Goal: Find contact information: Find contact information

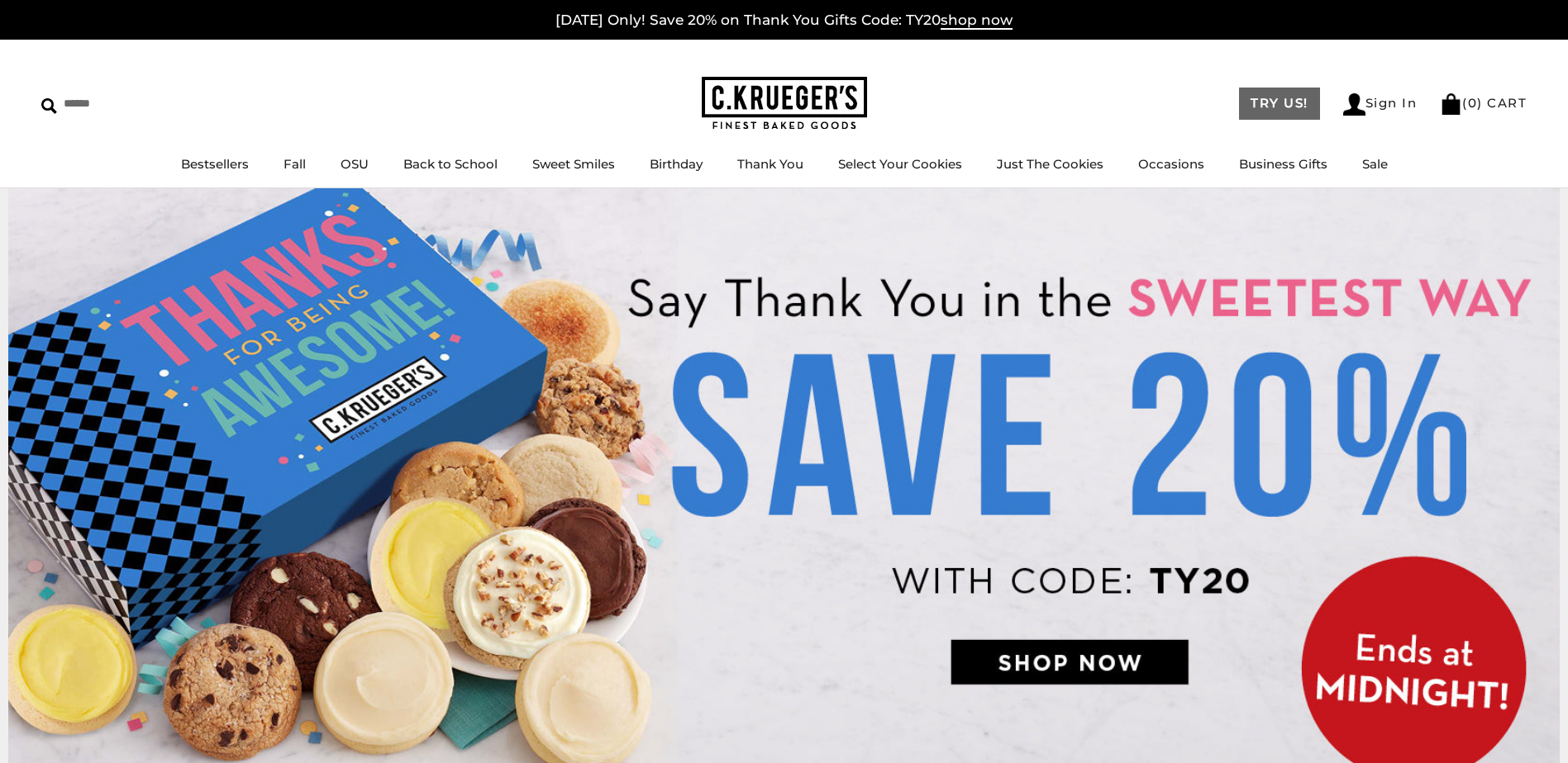
click at [1258, 101] on link "TRY US!" at bounding box center [1279, 103] width 81 height 32
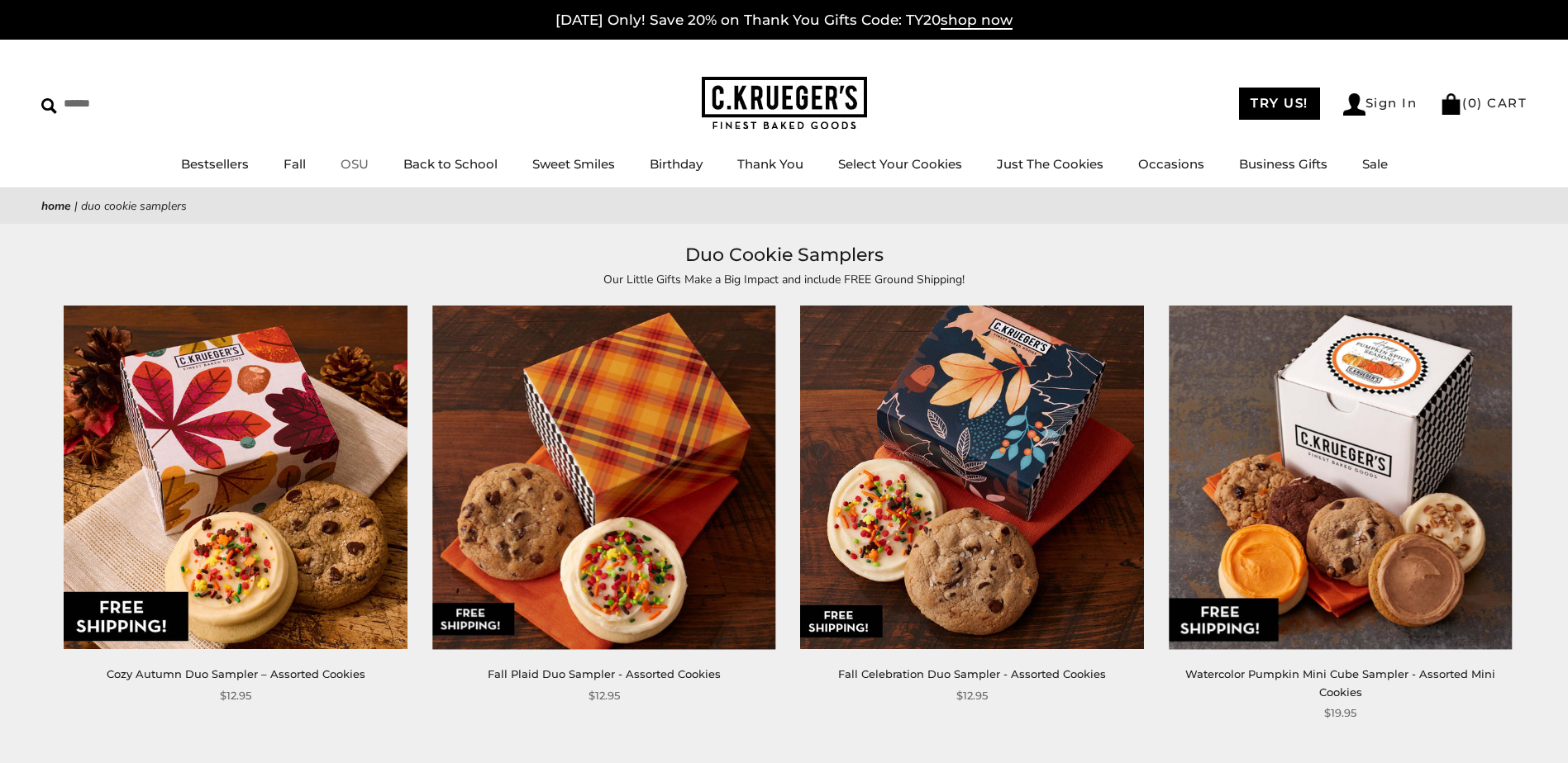
click at [343, 172] on link "OSU" at bounding box center [354, 164] width 28 height 16
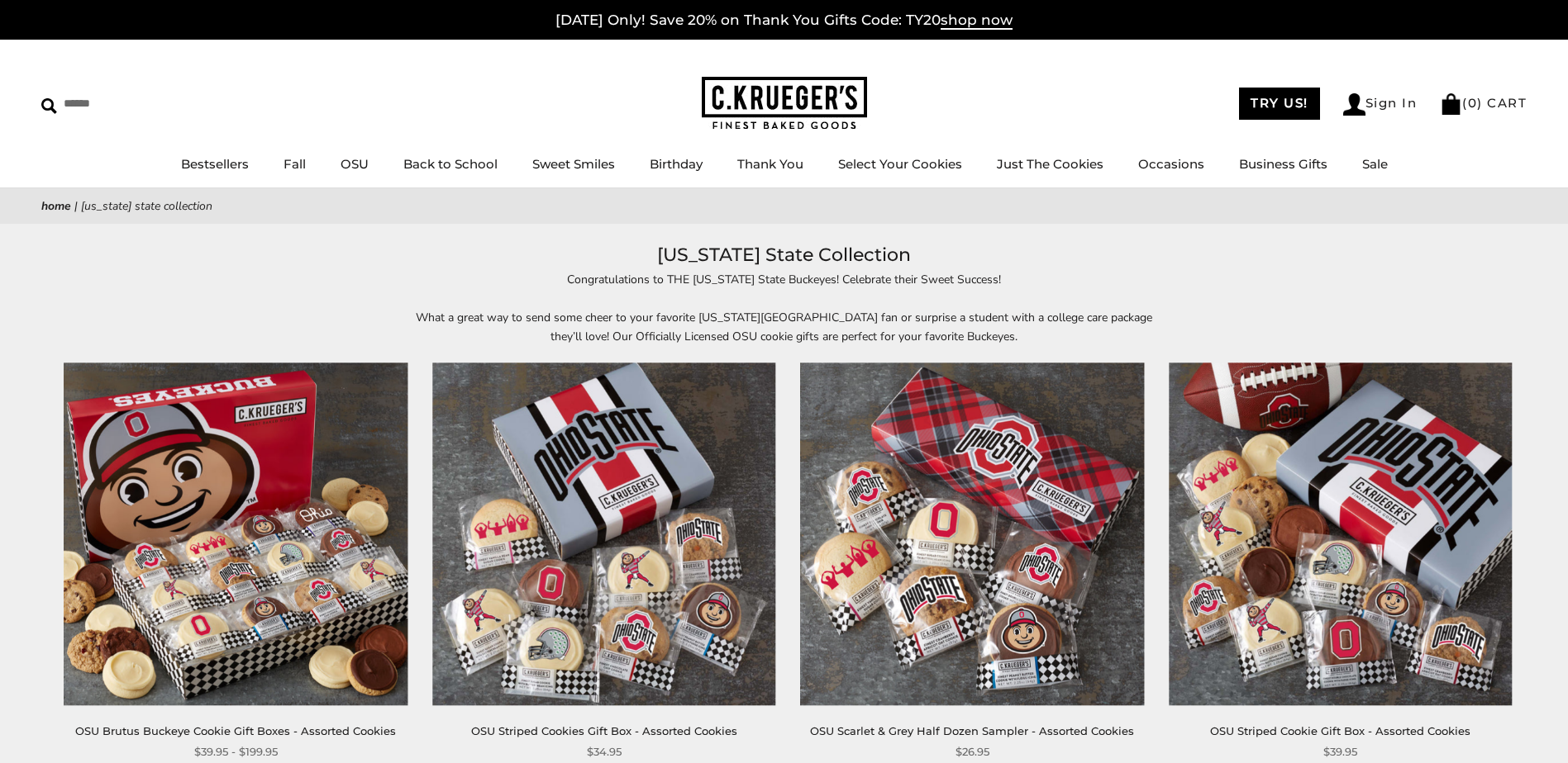
click at [1361, 203] on nav "Home | Ohio State Collection" at bounding box center [784, 205] width 1485 height 19
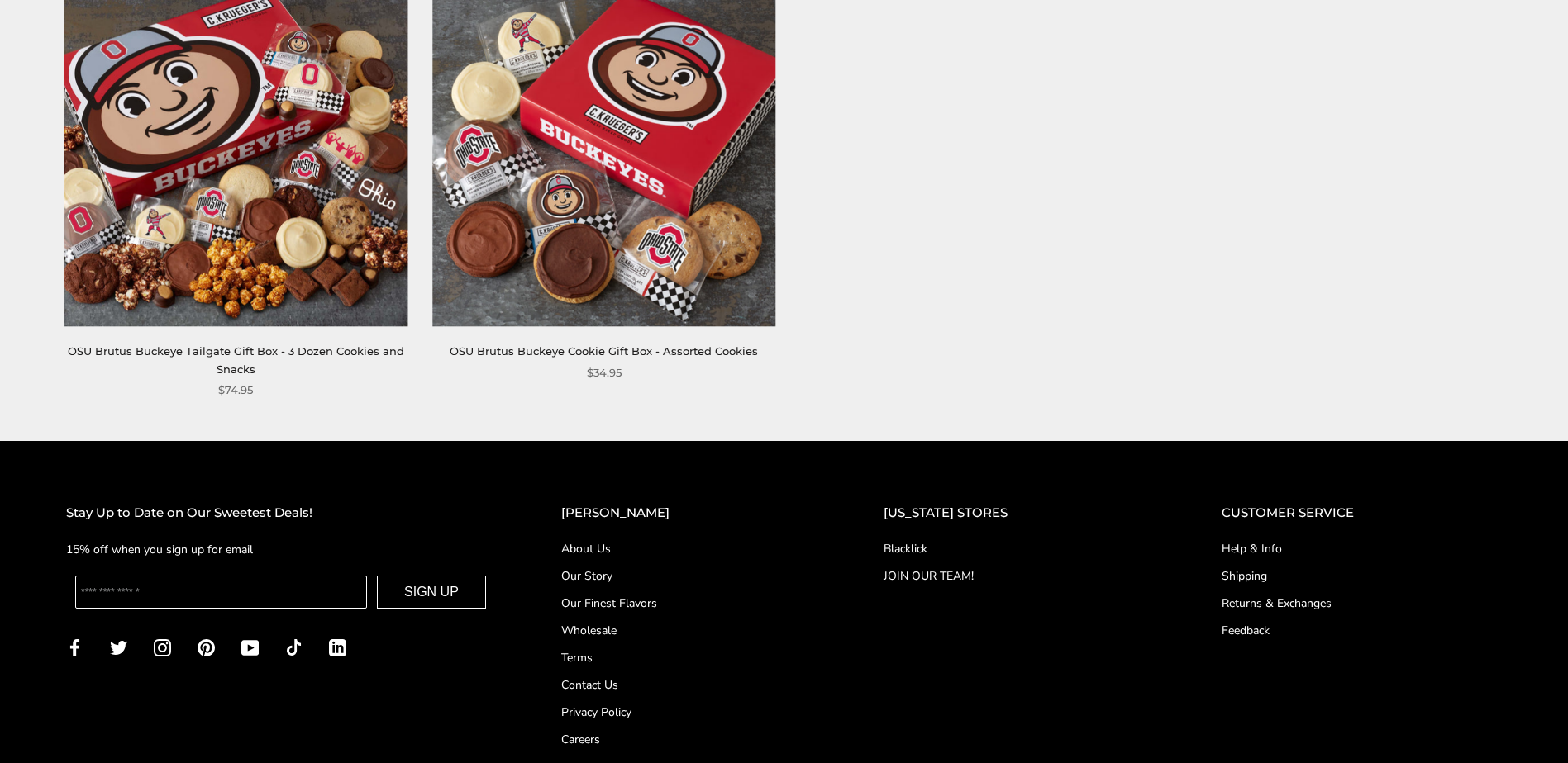
scroll to position [1413, 0]
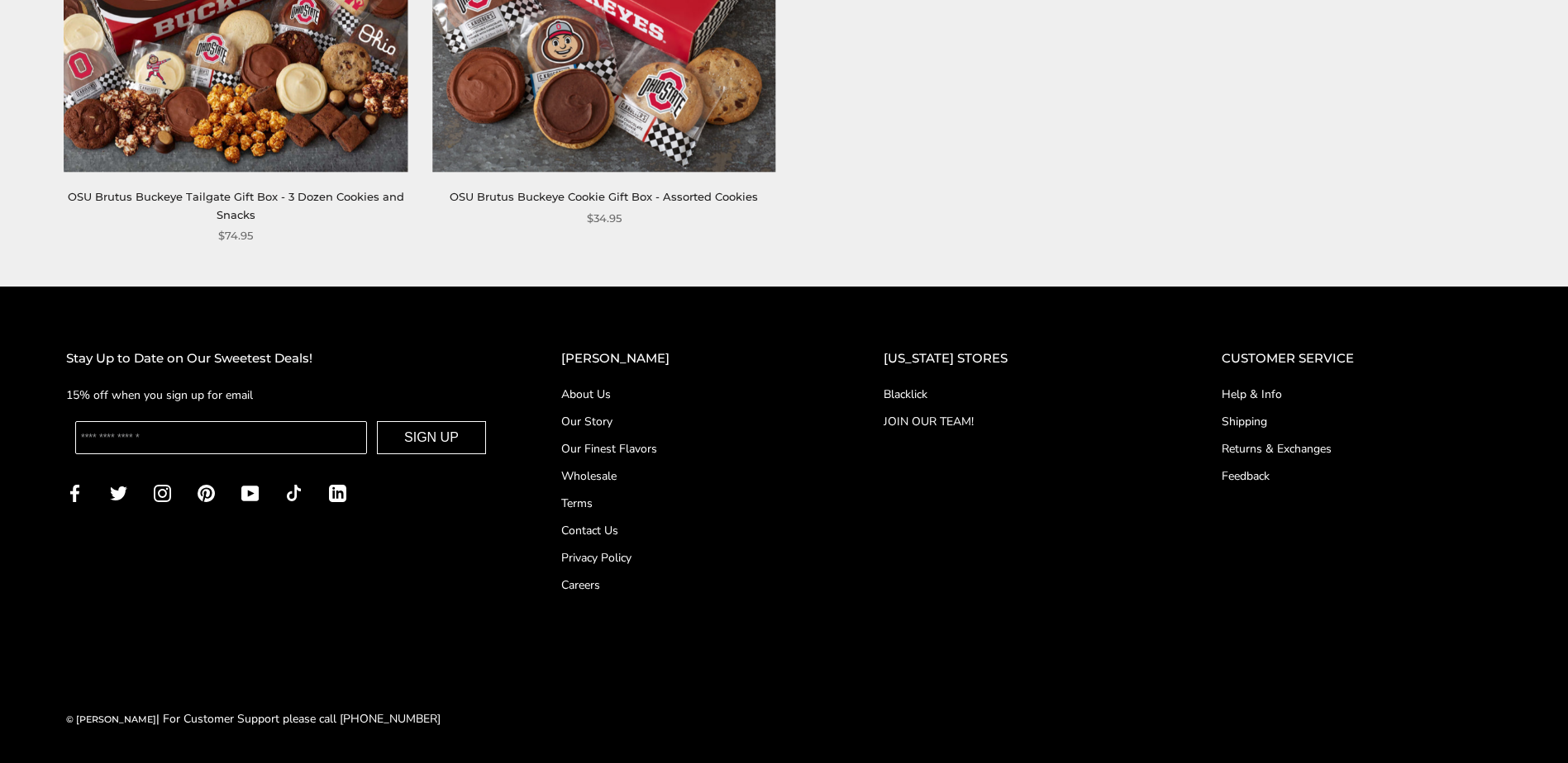
click at [636, 397] on link "About Us" at bounding box center [689, 394] width 256 height 18
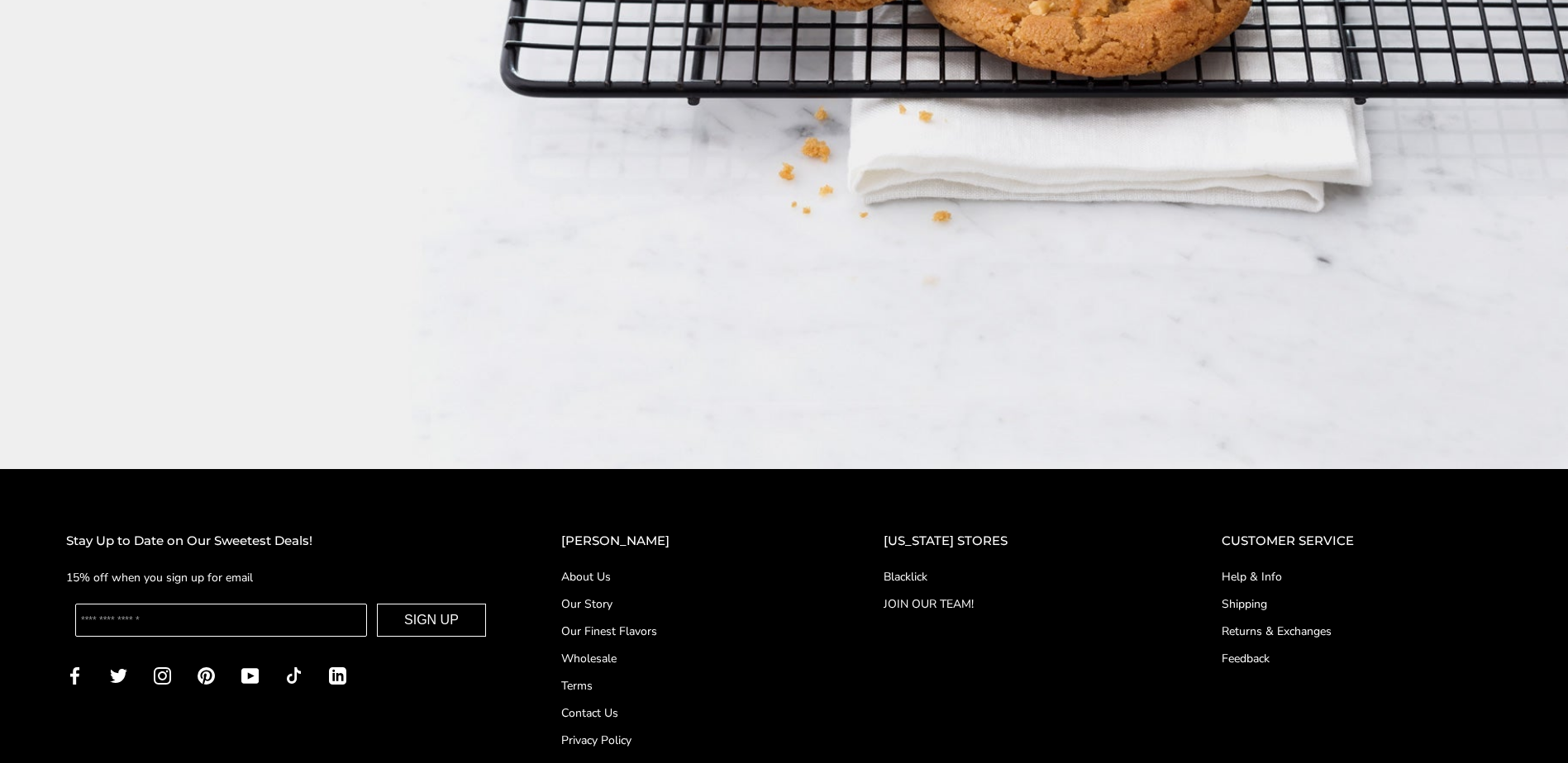
scroll to position [2992, 0]
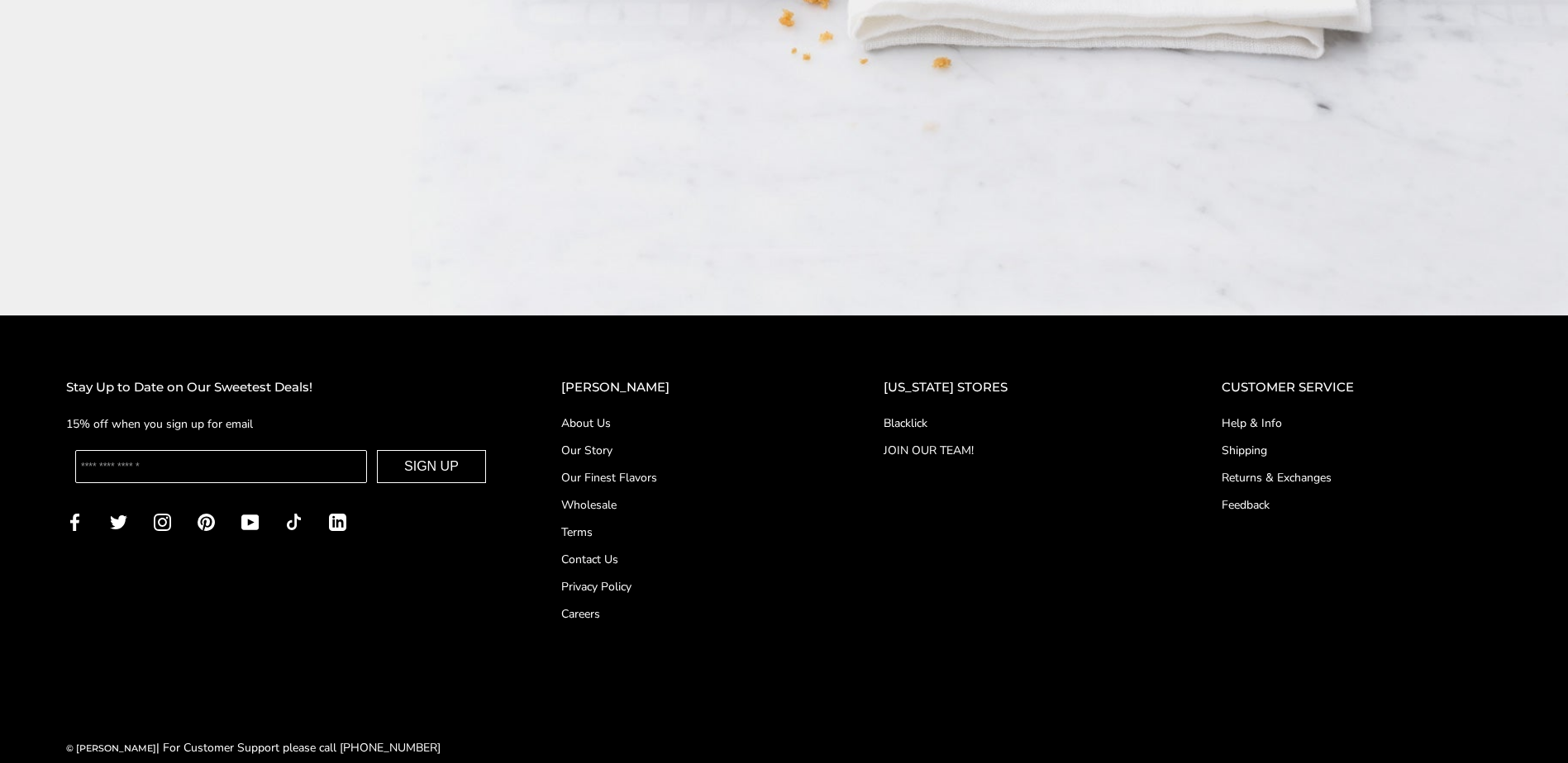
click at [632, 551] on link "Contact Us" at bounding box center [689, 559] width 256 height 18
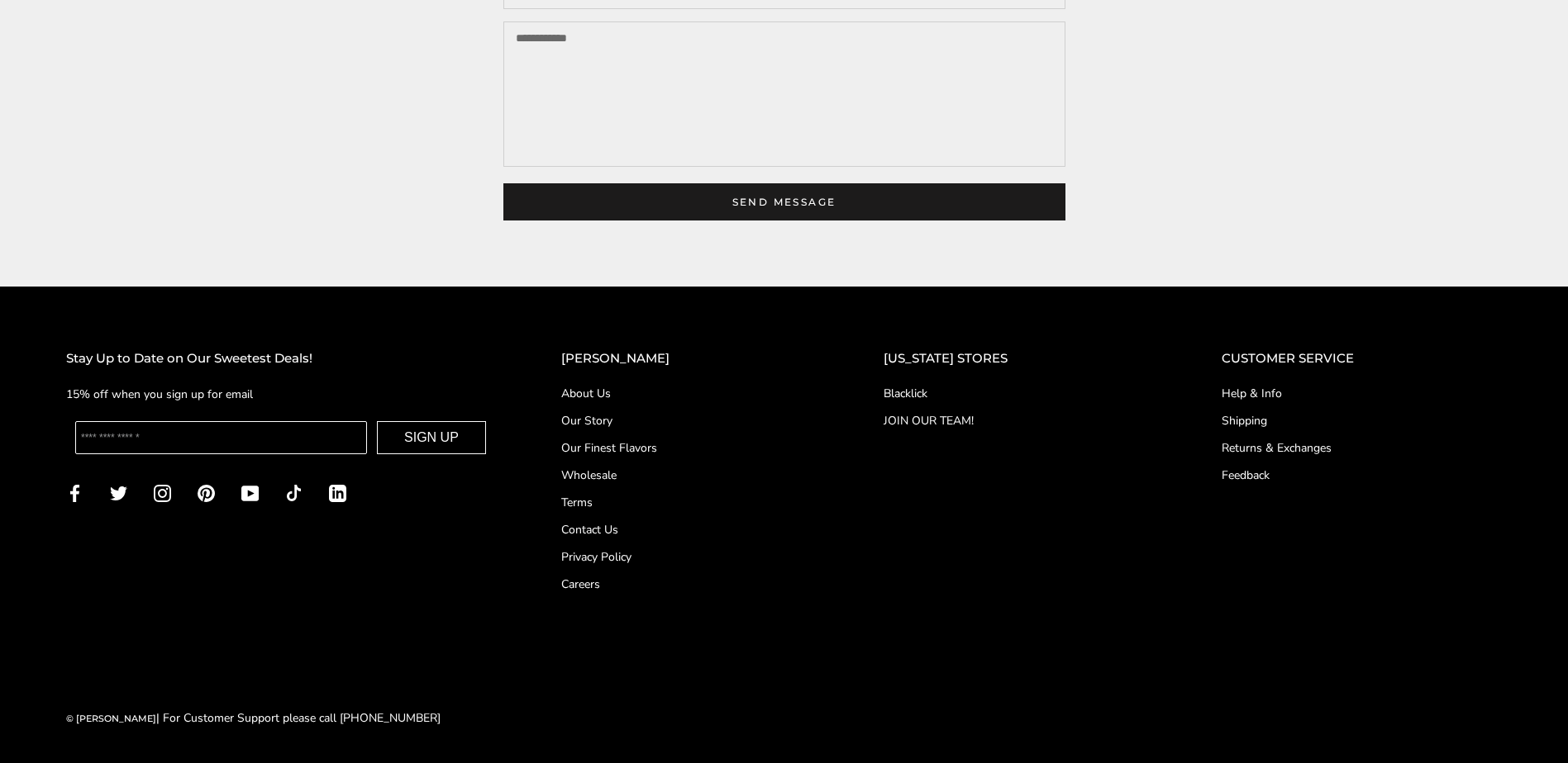
scroll to position [615, 0]
click at [928, 393] on link "Blacklick" at bounding box center [1019, 393] width 272 height 18
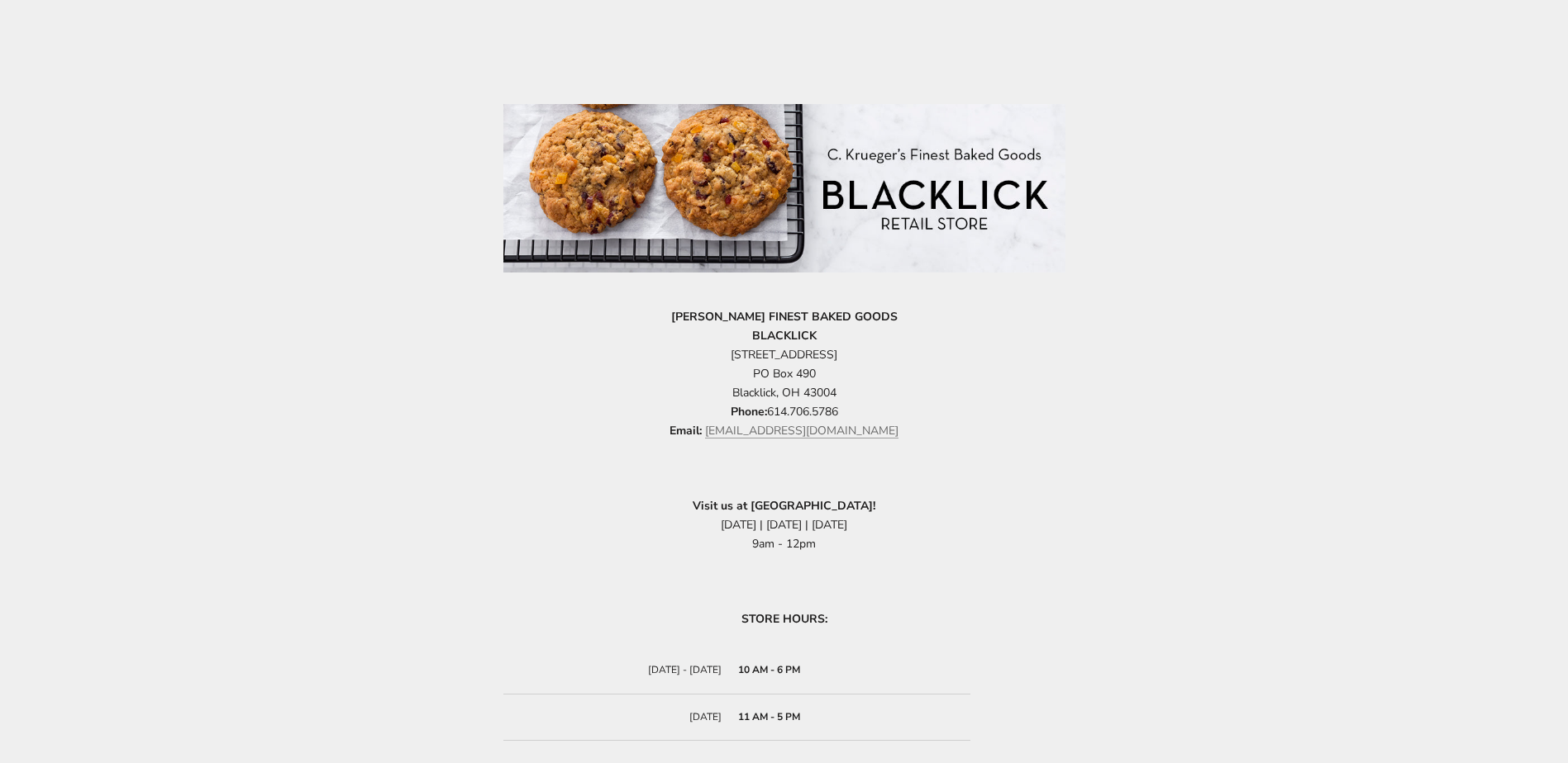
scroll to position [248, 0]
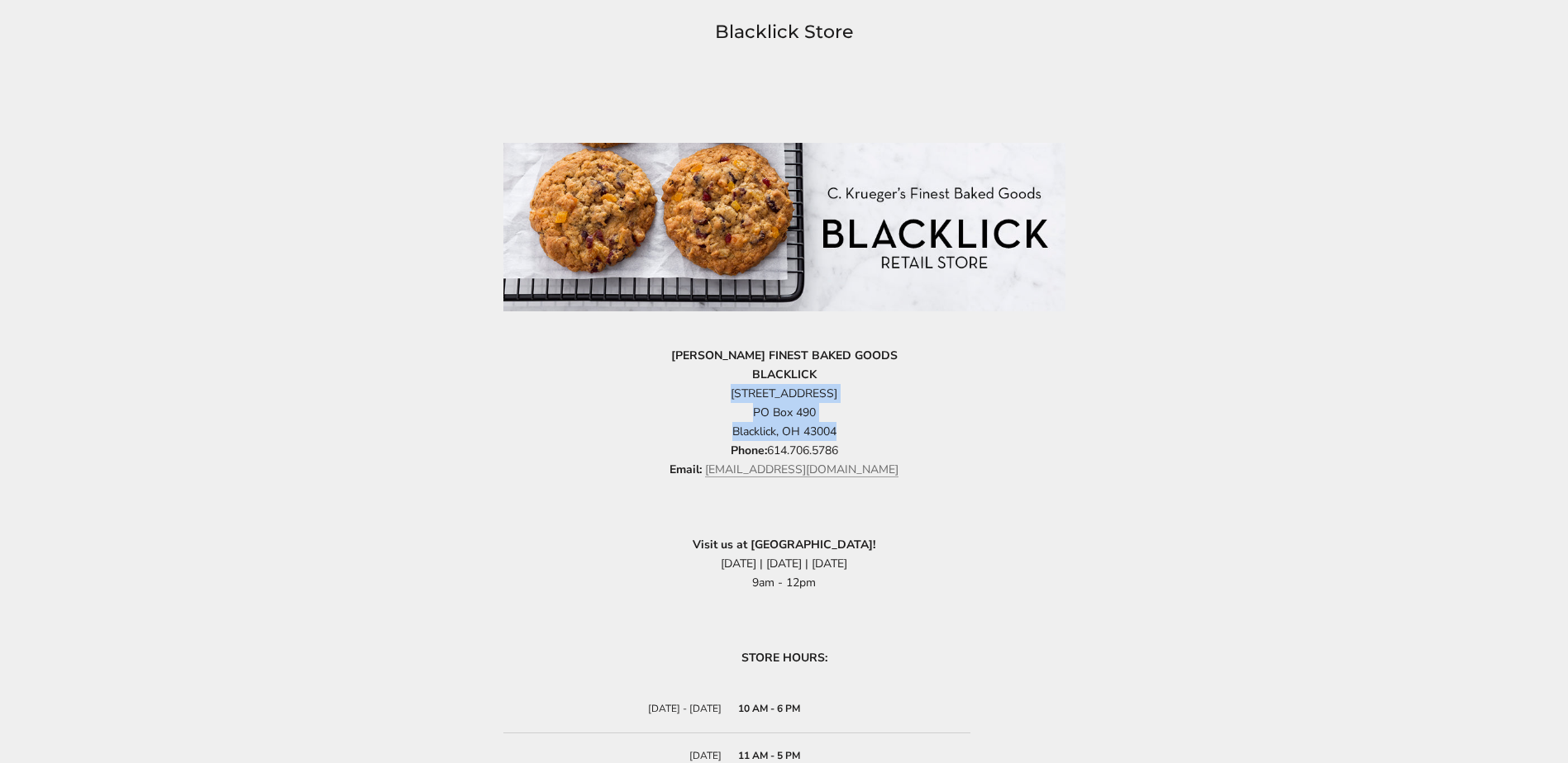
drag, startPoint x: 711, startPoint y: 392, endPoint x: 852, endPoint y: 423, distance: 144.4
click at [852, 423] on p "[PERSON_NAME] FINEST BAKED GOODS BLACKLICK [STREET_ADDRESS] Phone: [PHONE_NUMBE…" at bounding box center [784, 413] width 562 height 134
drag, startPoint x: 852, startPoint y: 423, endPoint x: 790, endPoint y: 400, distance: 66.1
copy p "[STREET_ADDRESS]"
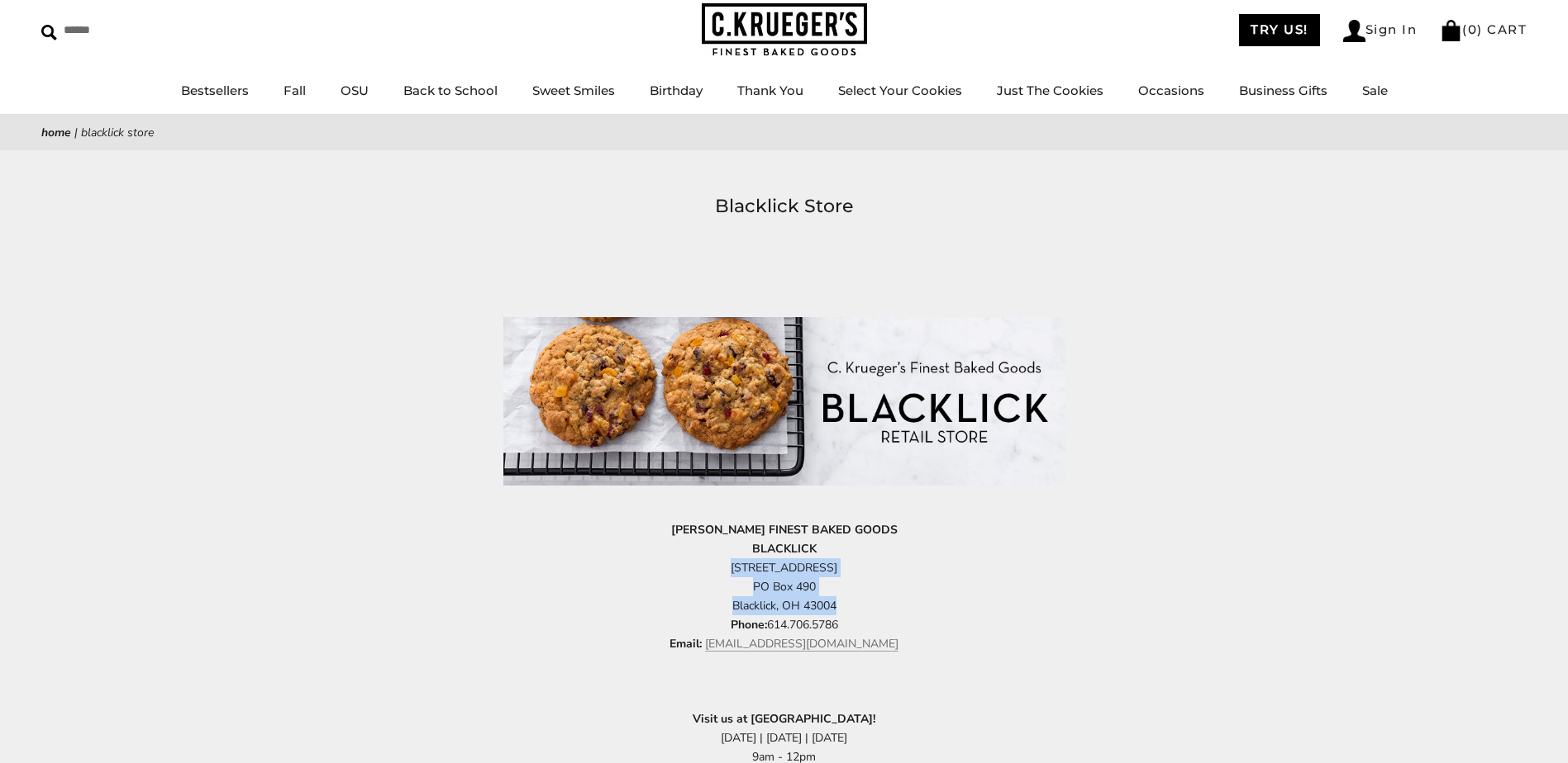
scroll to position [0, 0]
